Goal: Check status: Check status

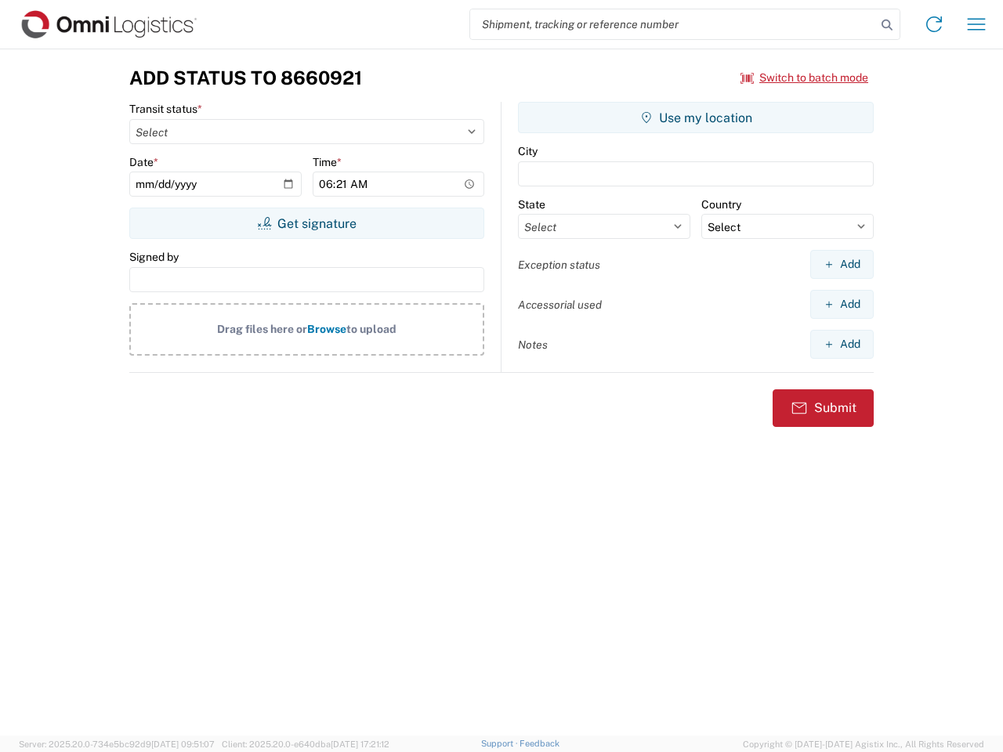
click at [673, 24] on input "search" at bounding box center [673, 24] width 406 height 30
click at [887, 25] on icon at bounding box center [887, 25] width 22 height 22
click at [934, 24] on icon at bounding box center [933, 24] width 25 height 25
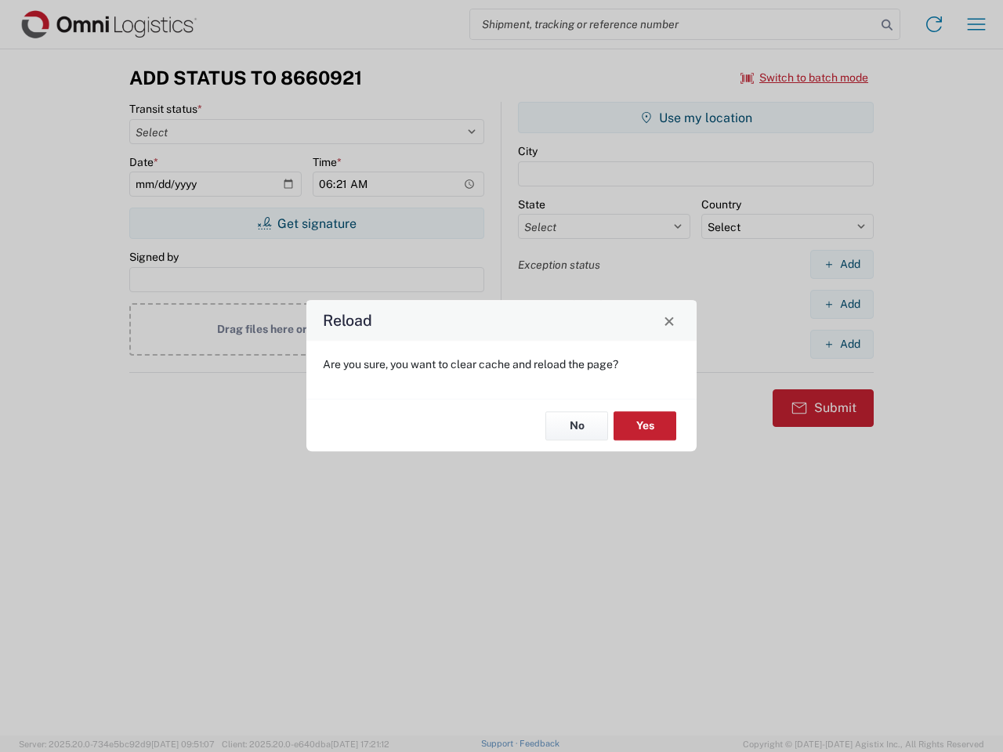
click at [976, 24] on div "Reload Are you sure, you want to clear cache and reload the page? No Yes" at bounding box center [501, 376] width 1003 height 752
click at [804, 78] on div "Reload Are you sure, you want to clear cache and reload the page? No Yes" at bounding box center [501, 376] width 1003 height 752
click at [306, 223] on div "Reload Are you sure, you want to clear cache and reload the page? No Yes" at bounding box center [501, 376] width 1003 height 752
click at [696, 117] on div "Reload Are you sure, you want to clear cache and reload the page? No Yes" at bounding box center [501, 376] width 1003 height 752
click at [841, 264] on div "Reload Are you sure, you want to clear cache and reload the page? No Yes" at bounding box center [501, 376] width 1003 height 752
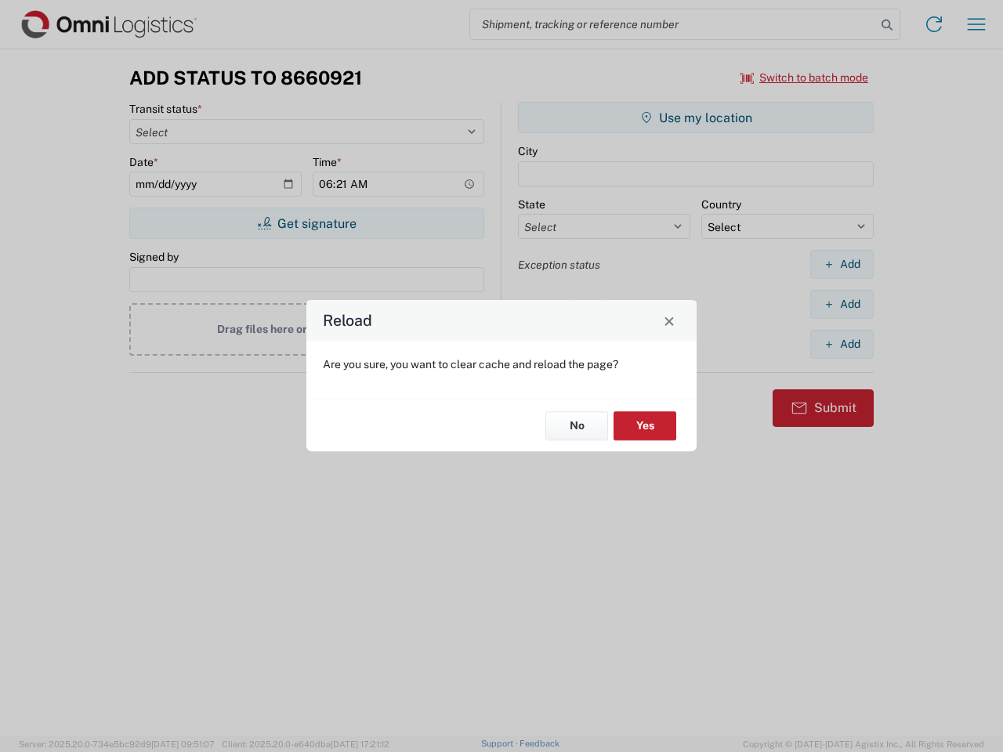
click at [841, 304] on div "Reload Are you sure, you want to clear cache and reload the page? No Yes" at bounding box center [501, 376] width 1003 height 752
click at [841, 344] on div "Reload Are you sure, you want to clear cache and reload the page? No Yes" at bounding box center [501, 376] width 1003 height 752
